Goal: Task Accomplishment & Management: Manage account settings

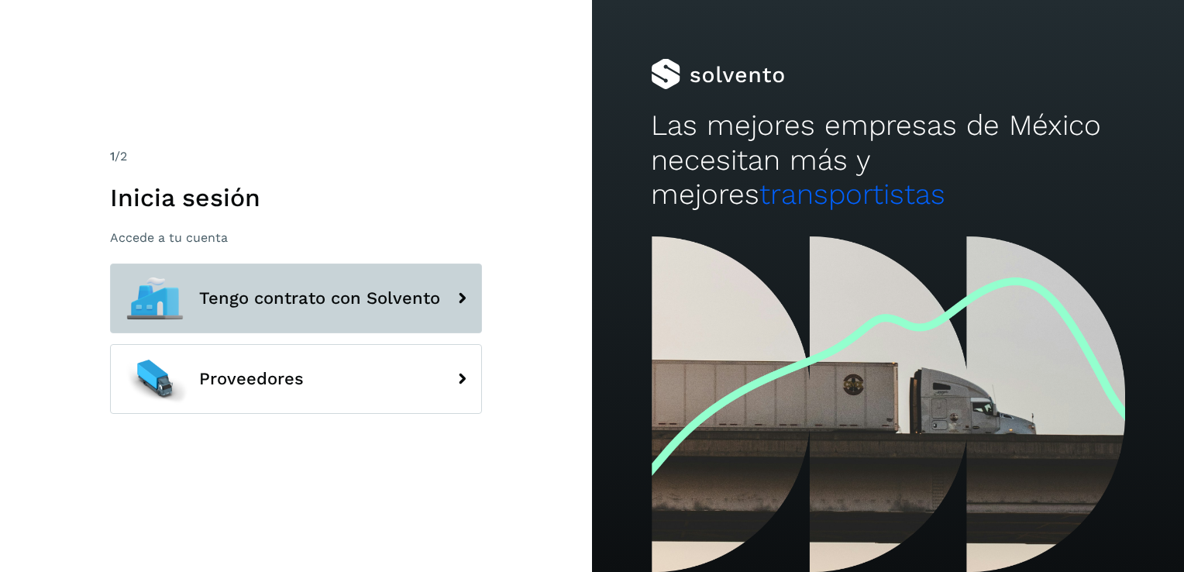
click at [270, 293] on span "Tengo contrato con Solvento" at bounding box center [319, 298] width 241 height 19
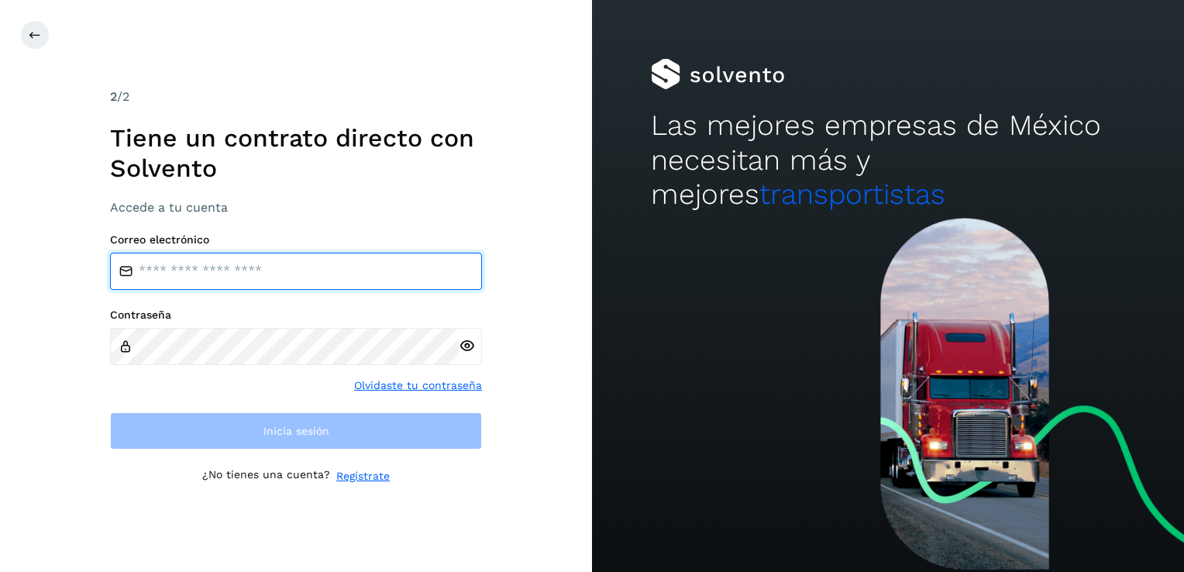
type input "**********"
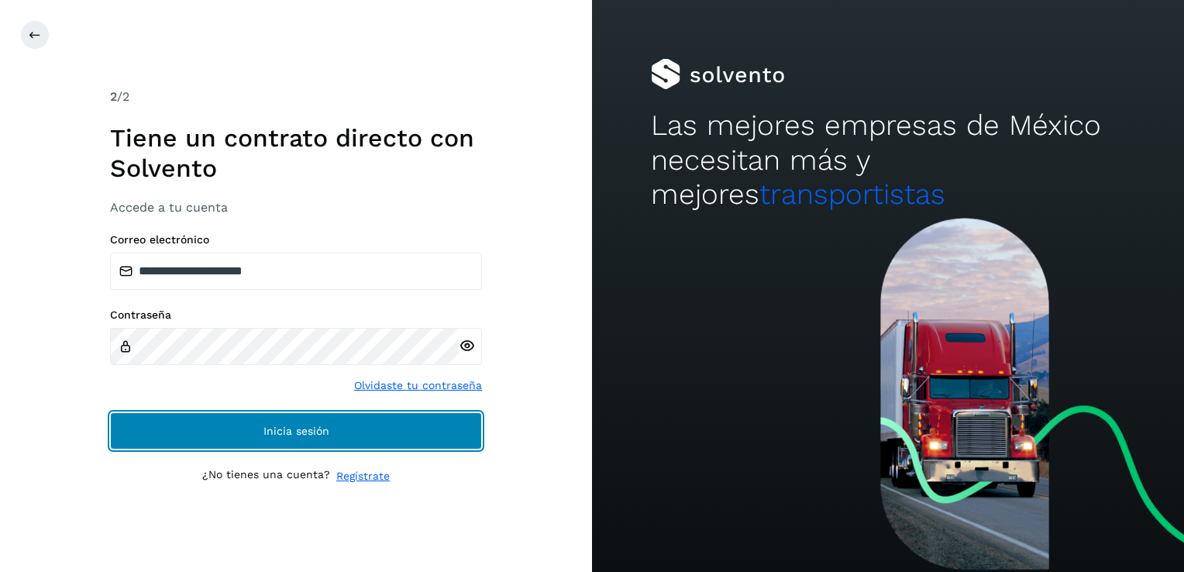
click at [260, 429] on button "Inicia sesión" at bounding box center [296, 430] width 372 height 37
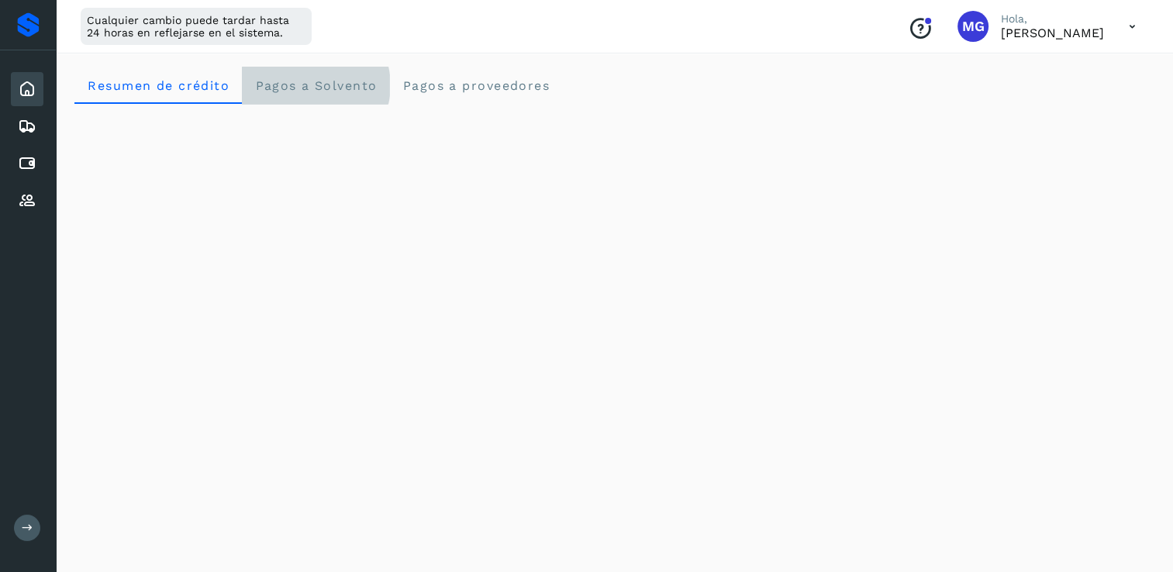
click at [321, 83] on span "Pagos a Solvento" at bounding box center [315, 85] width 122 height 15
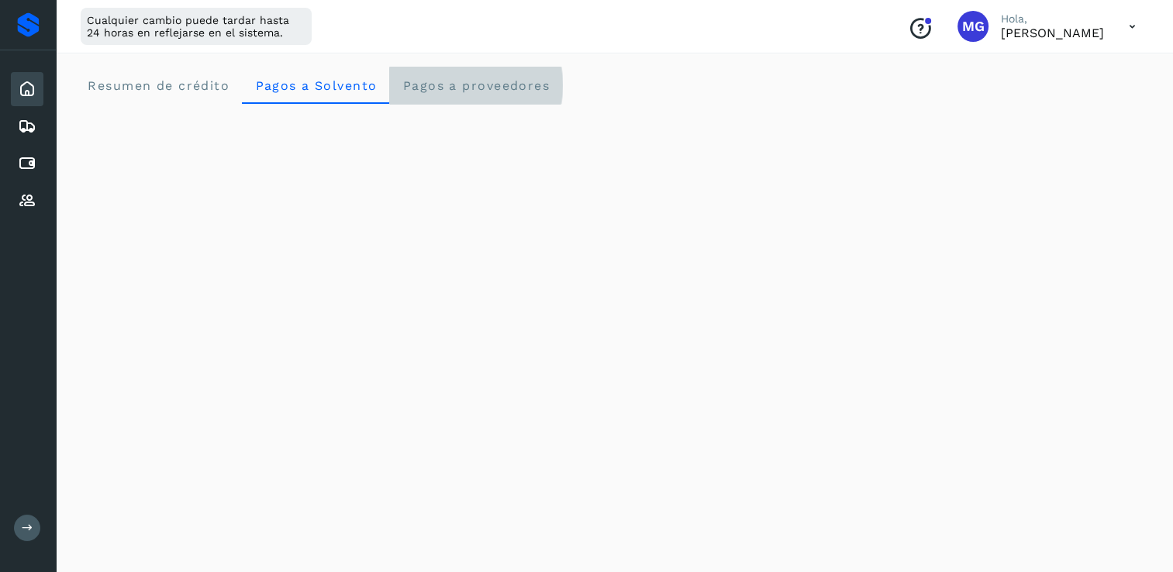
click at [478, 98] on proveedores "Pagos a proveedores" at bounding box center [475, 85] width 173 height 37
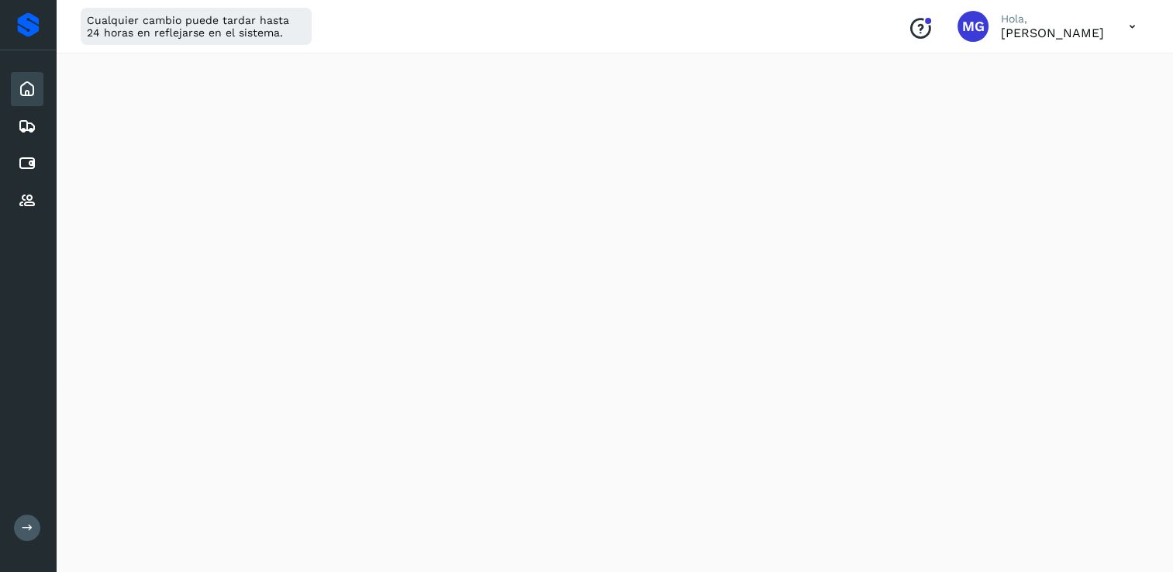
scroll to position [108, 0]
click at [18, 124] on icon at bounding box center [27, 126] width 19 height 19
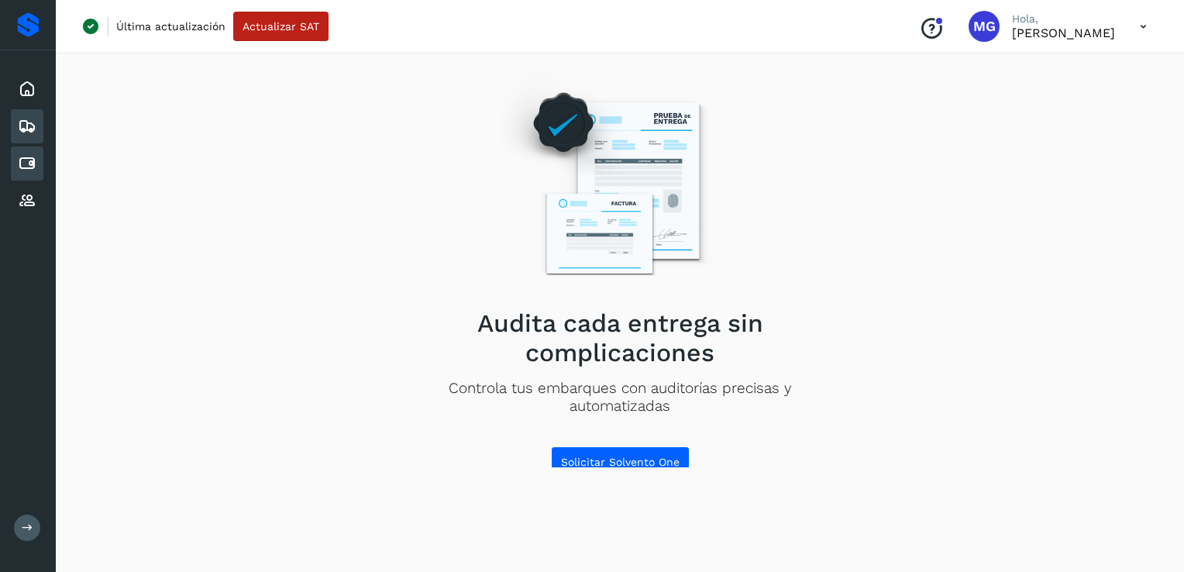
click at [29, 156] on icon at bounding box center [27, 163] width 19 height 19
